Goal: Task Accomplishment & Management: Manage account settings

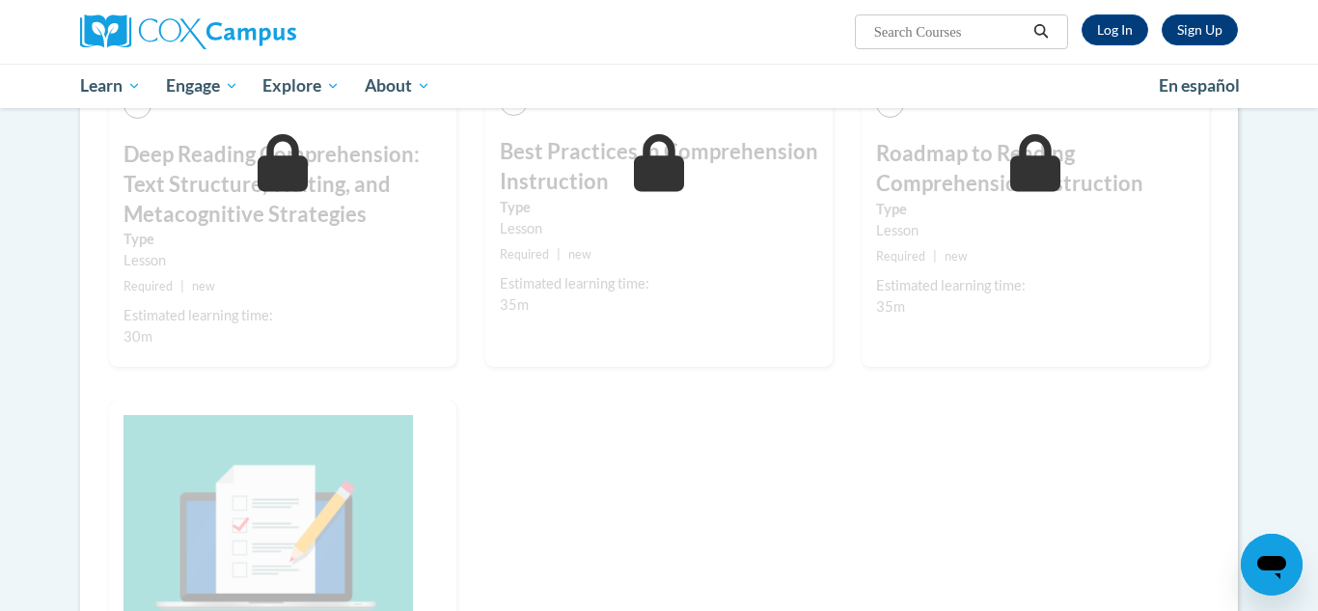
scroll to position [1468, 0]
click at [1132, 32] on link "Log In" at bounding box center [1115, 29] width 67 height 31
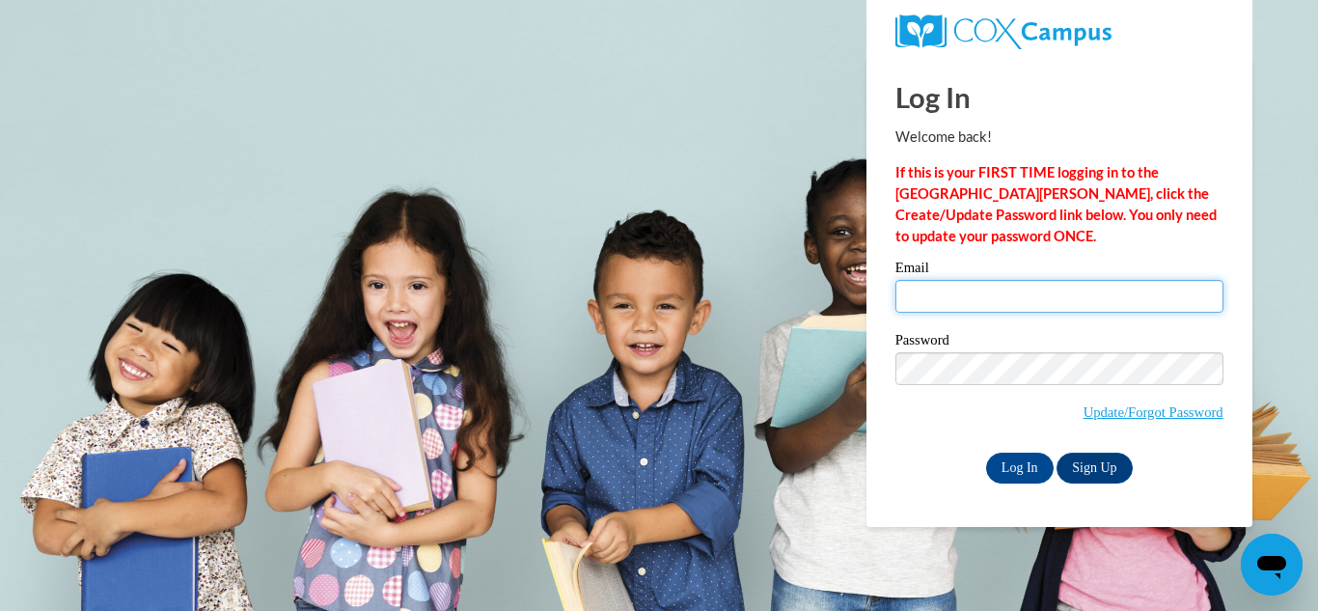
type input "e045851@muscogee.k12.ga.us"
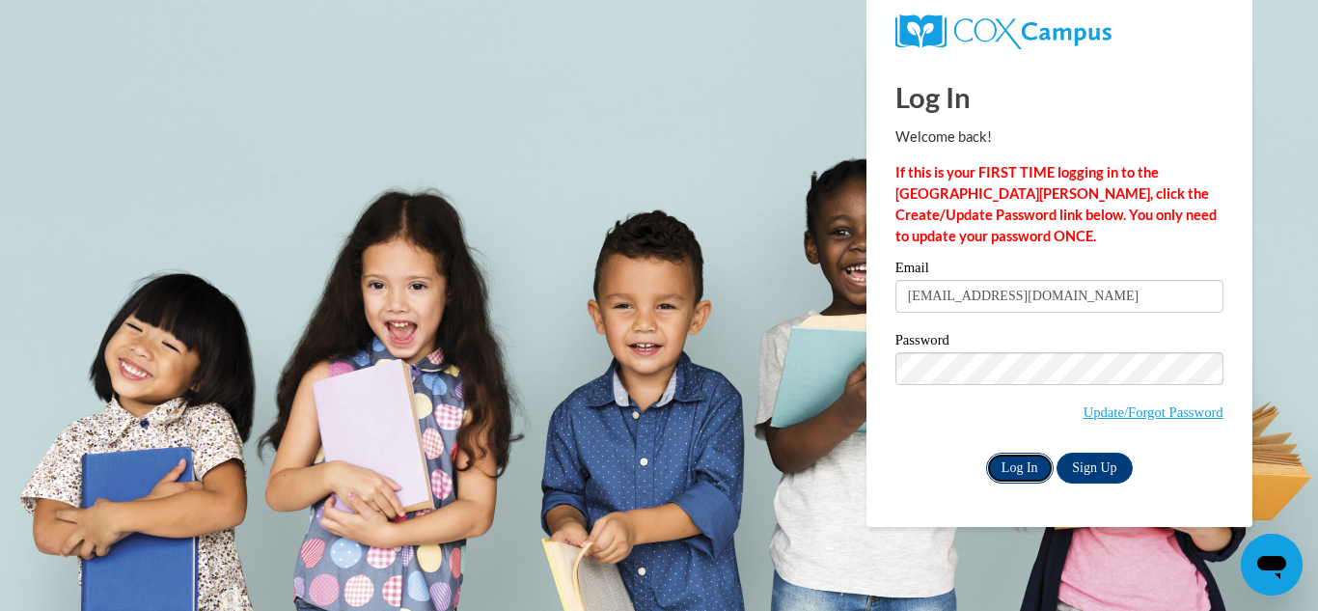
click at [1009, 457] on input "Log In" at bounding box center [1020, 468] width 68 height 31
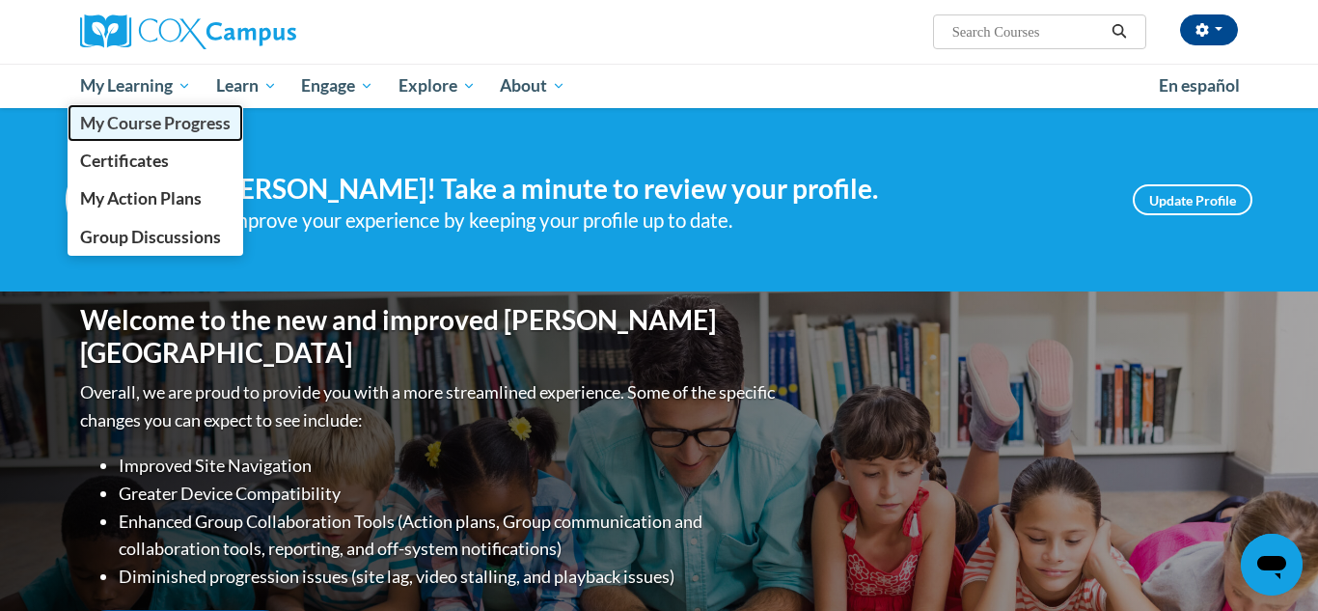
click at [165, 121] on span "My Course Progress" at bounding box center [155, 123] width 151 height 20
